Goal: Task Accomplishment & Management: Complete application form

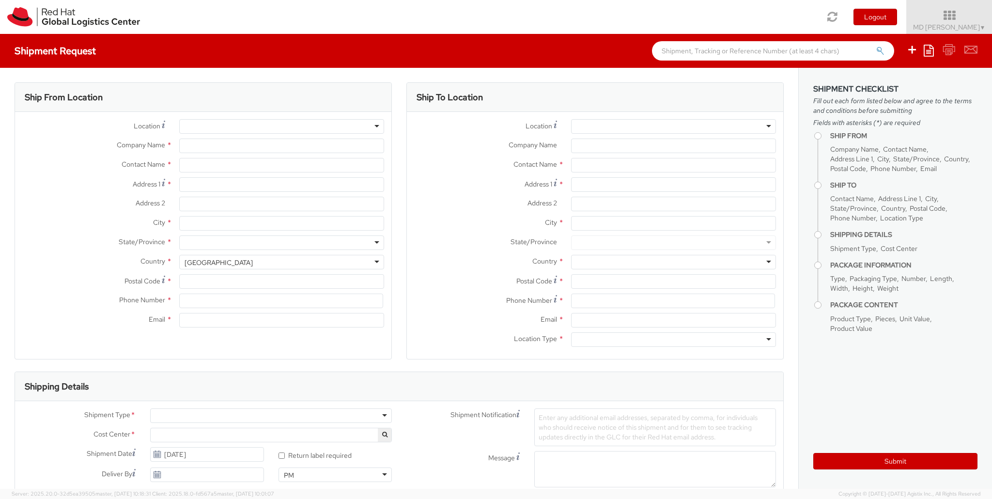
select select
type input "Red Hat"
type input "MD [PERSON_NAME]"
type input "[EMAIL_ADDRESS][DOMAIN_NAME]"
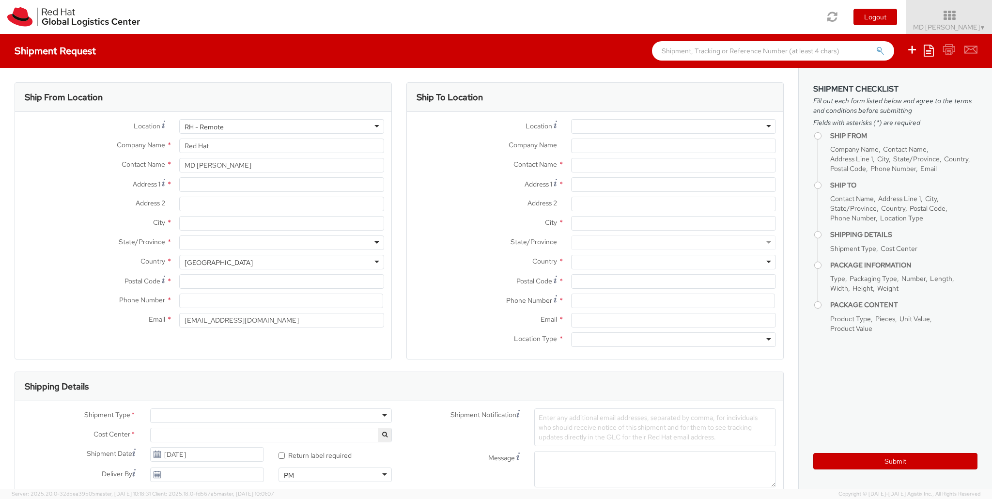
select select "141"
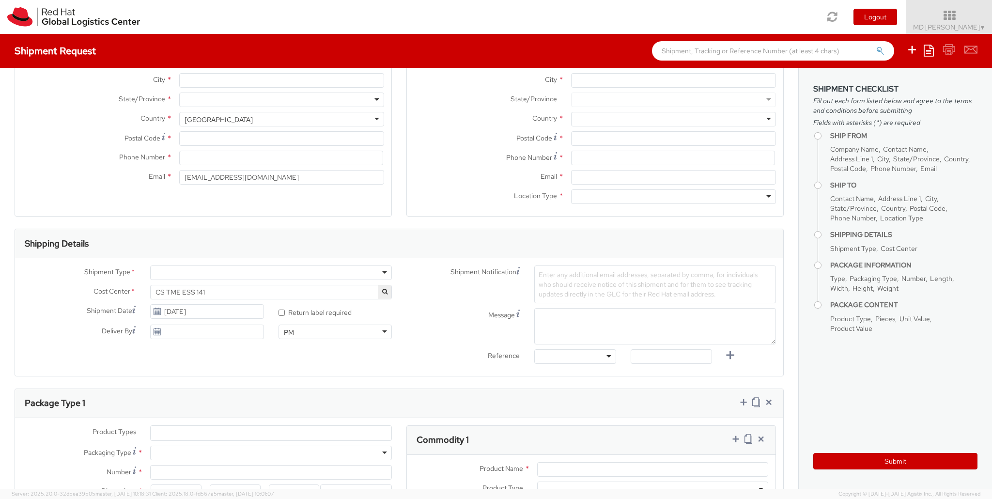
scroll to position [362, 0]
